Goal: Connect with others: Connect with others

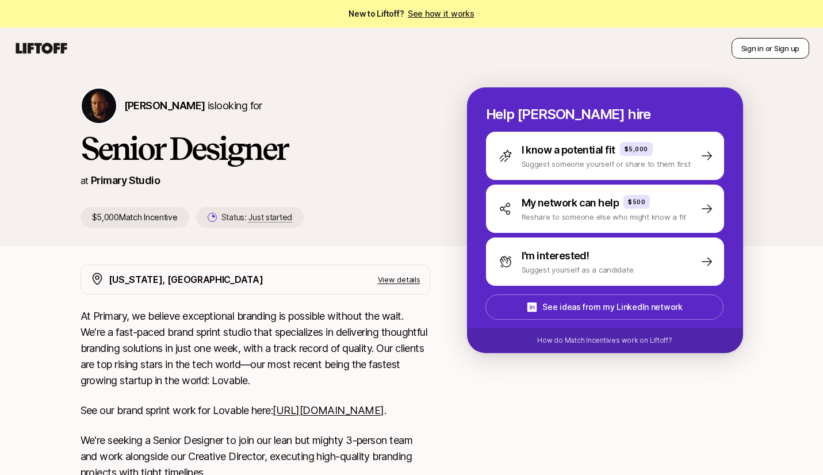
click at [756, 45] on button "Sign in or Sign up" at bounding box center [771, 48] width 78 height 21
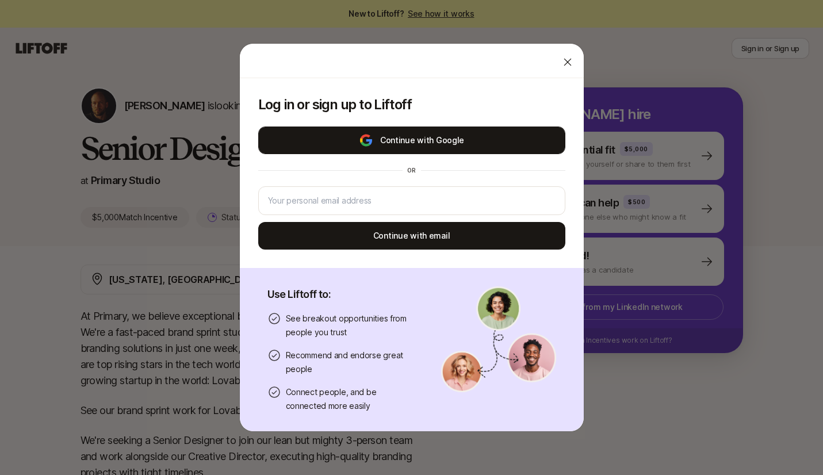
click at [423, 138] on button "Continue with Google" at bounding box center [411, 141] width 307 height 28
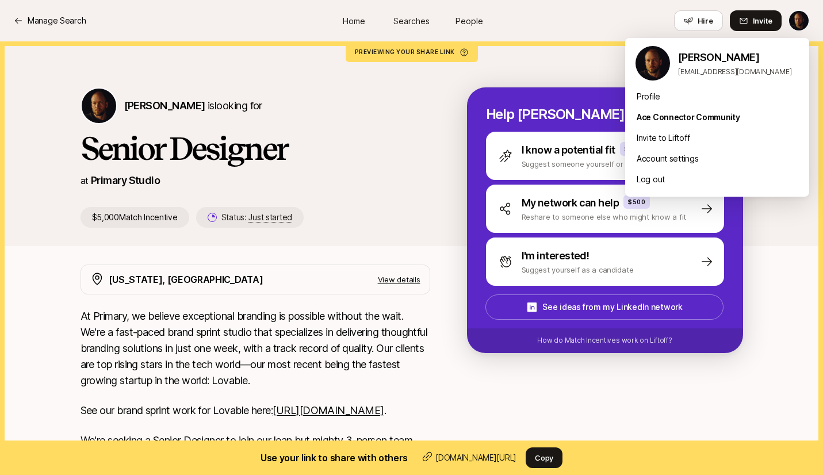
click at [801, 18] on html "Manage Search Home Searches People Hire Manage Search Home Searches People Hire…" at bounding box center [411, 237] width 823 height 475
click at [663, 95] on div "Profile" at bounding box center [717, 96] width 184 height 21
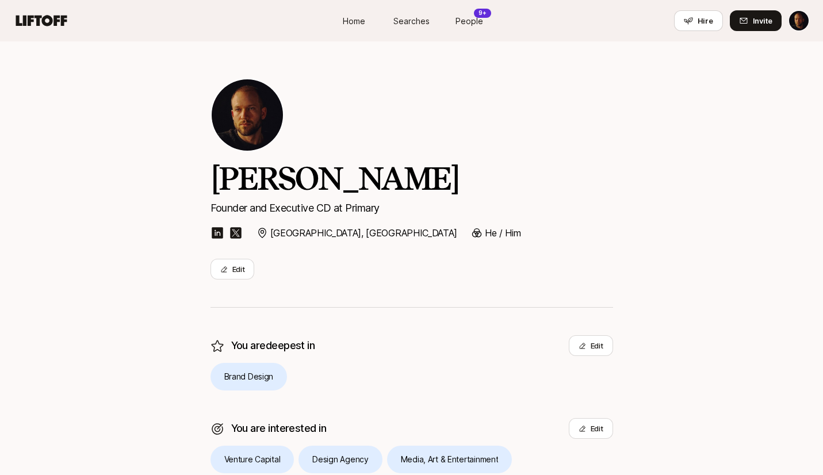
click at [463, 20] on span "People" at bounding box center [470, 21] width 28 height 12
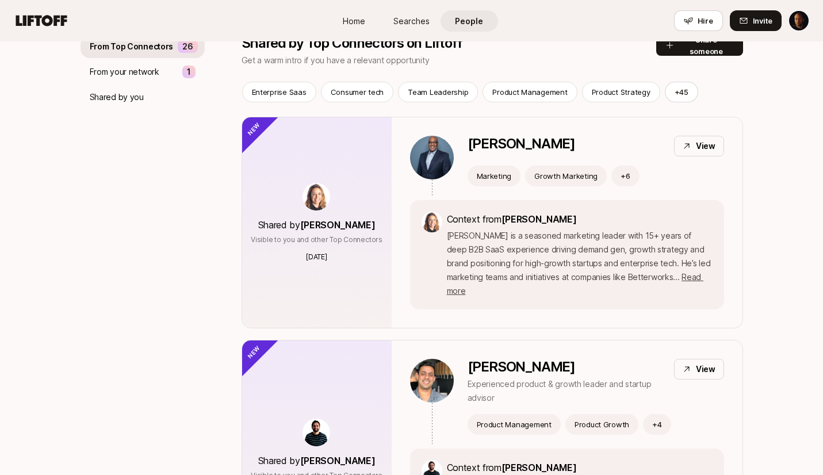
scroll to position [132, 0]
click at [143, 68] on p "From your network" at bounding box center [125, 73] width 70 height 14
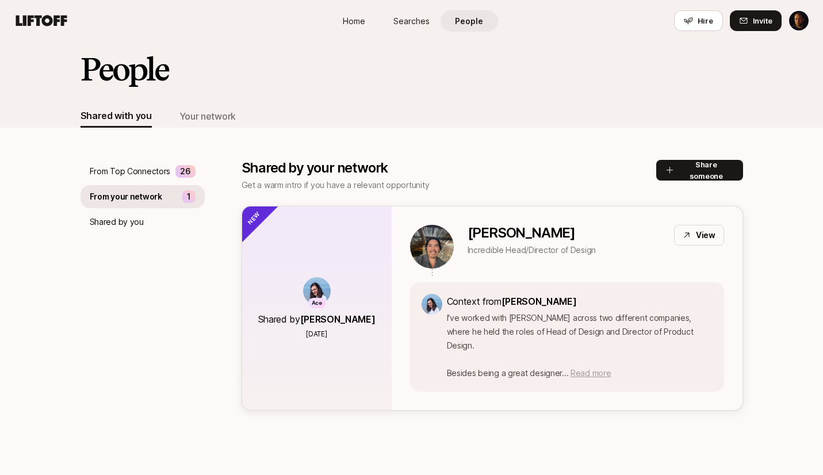
click at [588, 368] on span "Read more" at bounding box center [591, 373] width 40 height 10
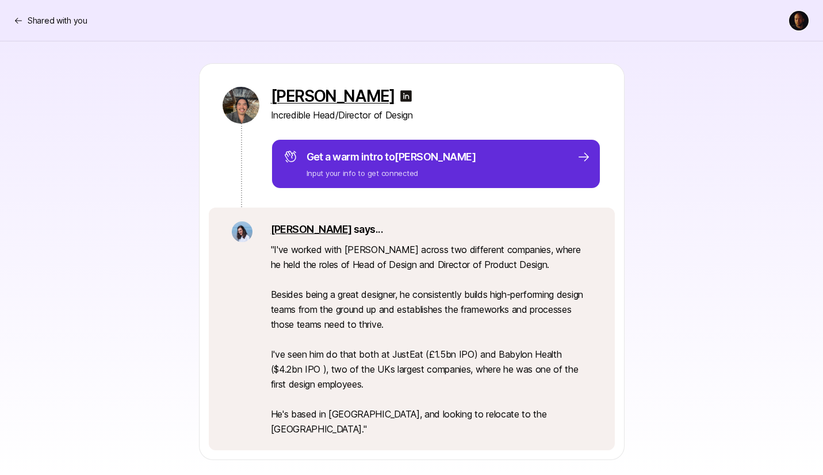
scroll to position [127, 0]
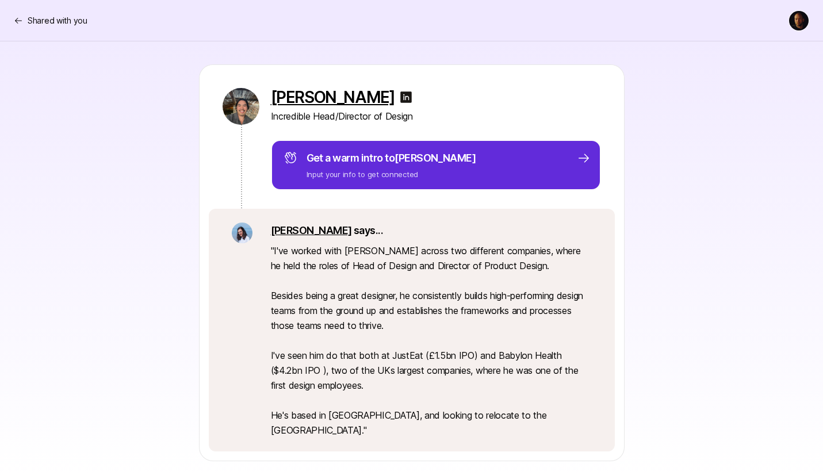
click at [295, 93] on p "[PERSON_NAME]" at bounding box center [333, 97] width 124 height 18
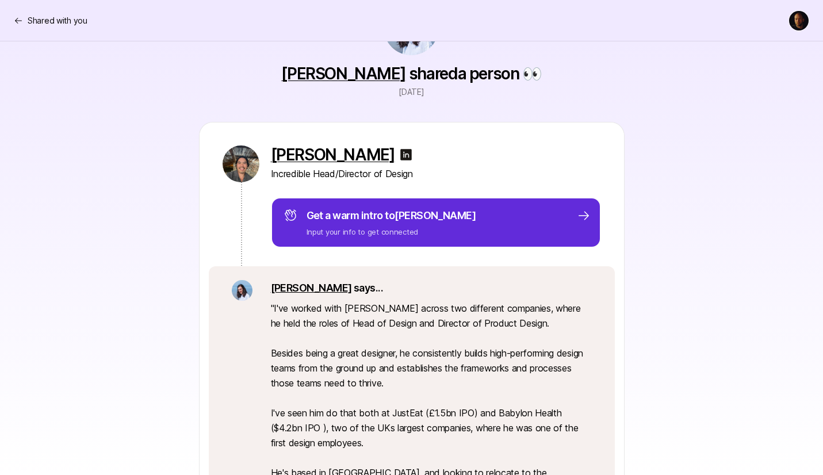
scroll to position [0, 0]
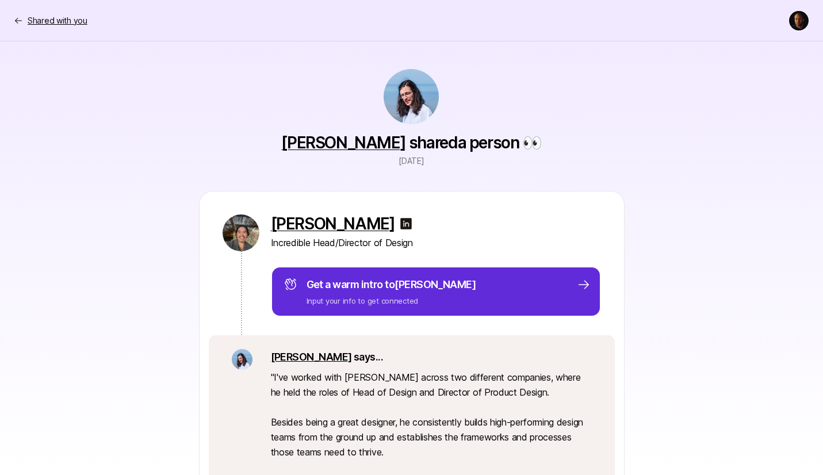
click at [23, 20] on div "Shared with you" at bounding box center [51, 21] width 74 height 14
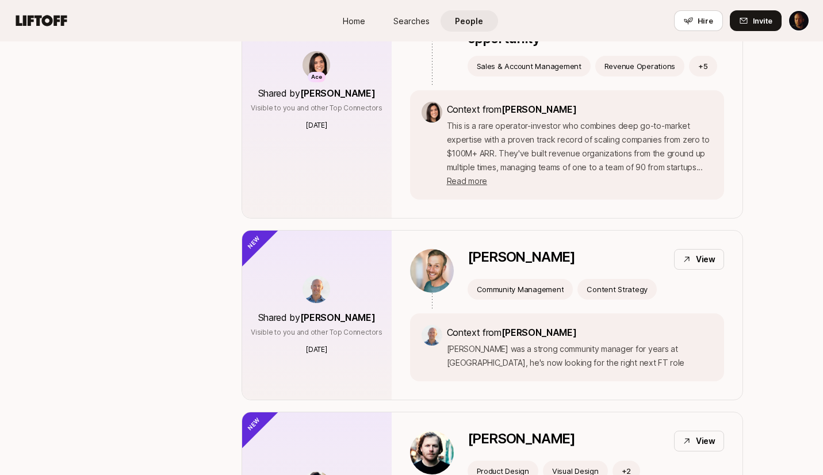
scroll to position [3225, 0]
